Goal: Find specific page/section: Find specific page/section

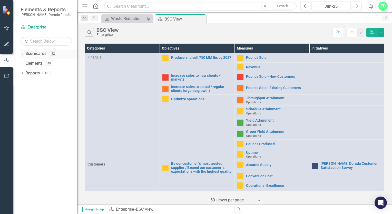
click at [23, 54] on icon "Dropdown" at bounding box center [23, 54] width 4 height 3
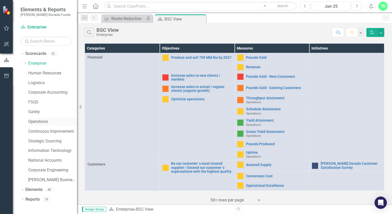
click at [43, 125] on div "Operations" at bounding box center [52, 122] width 49 height 8
click at [37, 112] on link "Safety" at bounding box center [52, 112] width 49 height 6
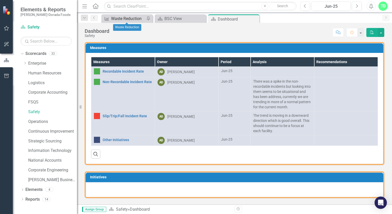
click at [133, 19] on div "Waste Reduction" at bounding box center [128, 18] width 34 height 6
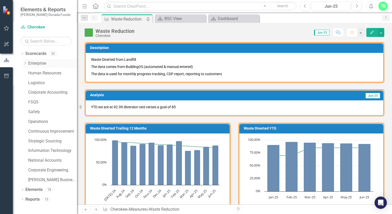
click at [25, 65] on div "Dropdown" at bounding box center [25, 63] width 4 height 4
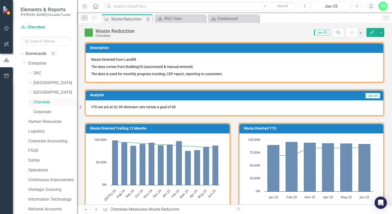
click at [35, 103] on link "Cherokee" at bounding box center [55, 102] width 44 height 6
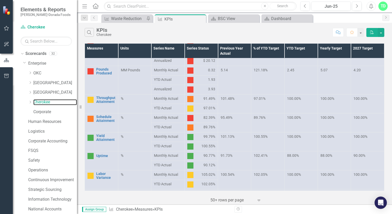
scroll to position [51, 0]
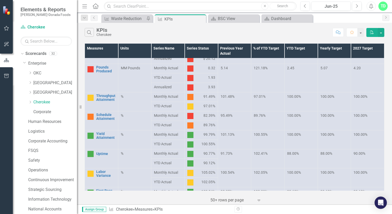
click at [263, 95] on span "97.01%" at bounding box center [260, 96] width 12 height 4
click at [371, 98] on div "100.00%" at bounding box center [368, 96] width 28 height 5
click at [114, 174] on link "Labor Variance" at bounding box center [105, 174] width 19 height 8
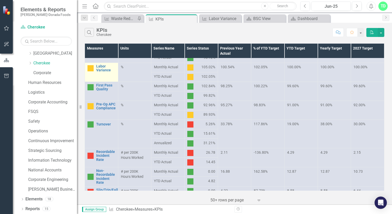
scroll to position [135, 0]
